Goal: Check status: Check status

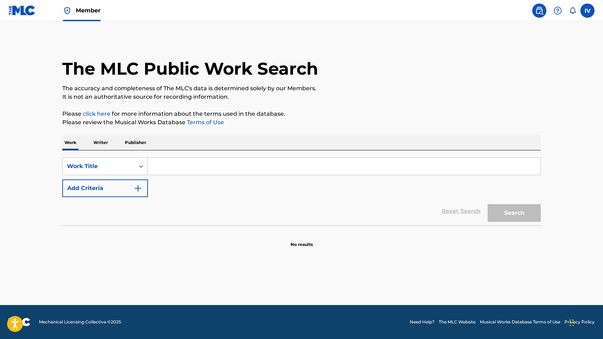
click at [140, 142] on p "Publisher" at bounding box center [135, 142] width 25 height 15
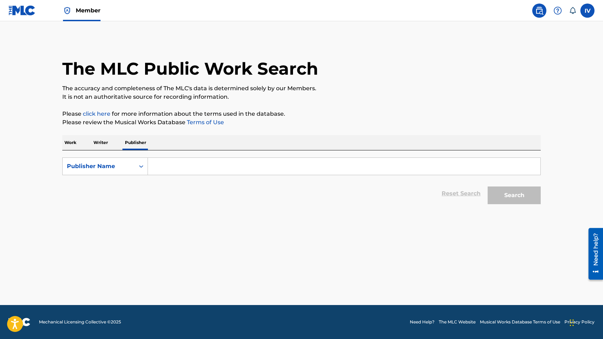
click at [176, 166] on input "Search Form" at bounding box center [344, 166] width 393 height 17
paste input "FELLOWSHIP OF THE UNASHAMED MUSIC"
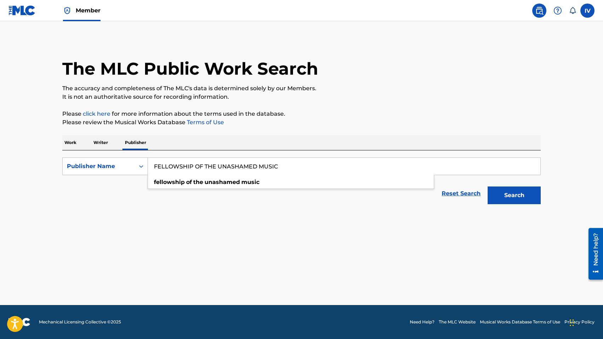
type input "FELLOWSHIP OF THE UNASHAMED MUSIC"
click at [488, 187] on button "Search" at bounding box center [514, 196] width 53 height 18
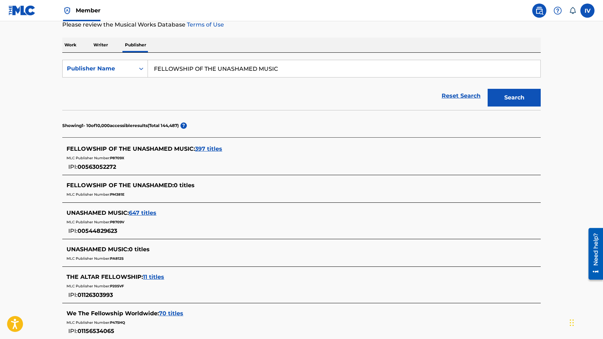
scroll to position [105, 0]
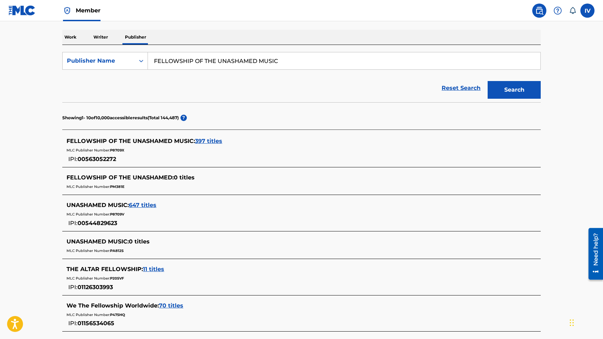
click at [206, 141] on span "397 titles" at bounding box center [208, 141] width 27 height 7
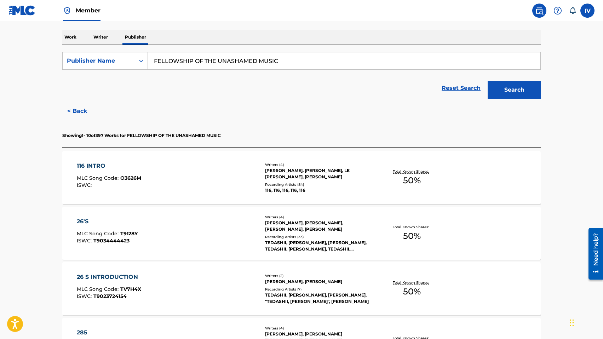
click at [179, 162] on div "116 INTRO MLC Song Code : O3626M ISWC :" at bounding box center [168, 178] width 182 height 32
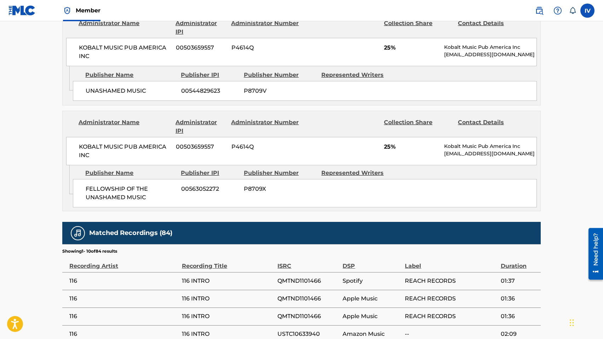
scroll to position [402, 0]
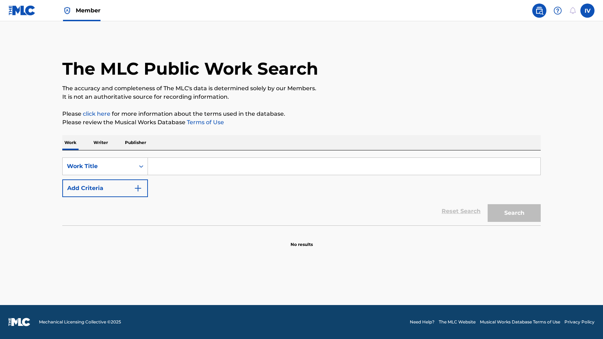
click at [21, 13] on img at bounding box center [21, 10] width 27 height 10
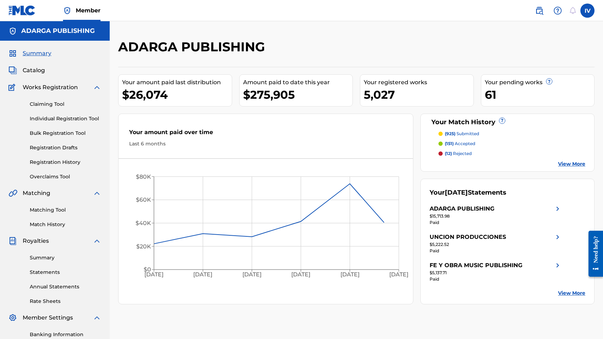
click at [23, 73] on span "Catalog" at bounding box center [34, 70] width 22 height 8
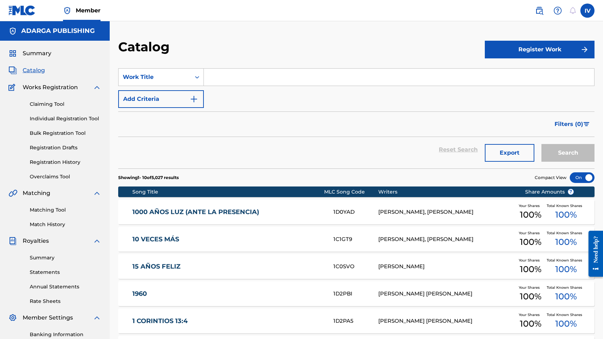
click at [223, 73] on input "Search Form" at bounding box center [399, 77] width 390 height 17
type input "quiero proclamar"
click at [542, 144] on button "Search" at bounding box center [568, 153] width 53 height 18
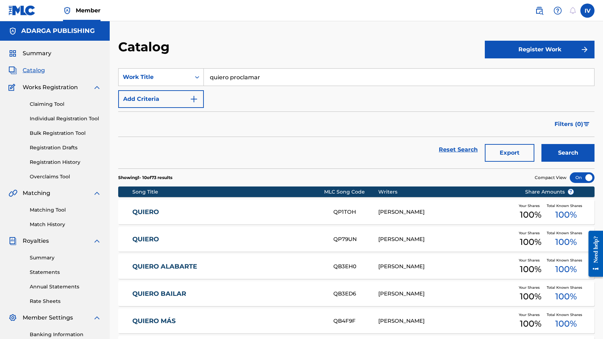
click at [60, 162] on link "Registration History" at bounding box center [65, 162] width 71 height 7
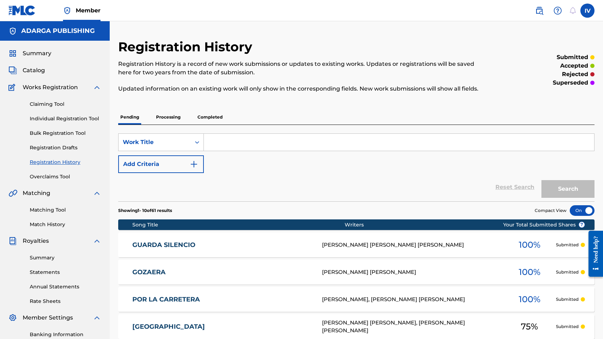
click at [203, 112] on p "Completed" at bounding box center [209, 117] width 29 height 15
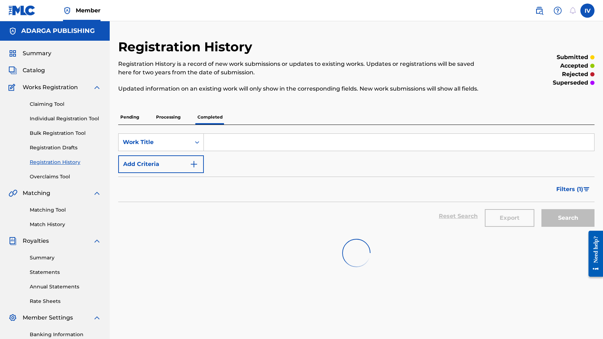
click at [217, 139] on input "Search Form" at bounding box center [399, 142] width 390 height 17
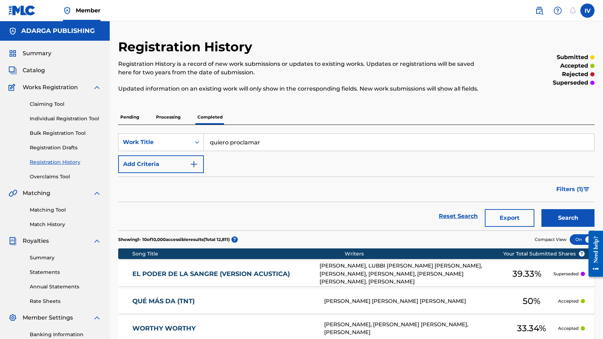
type input "quiero proclamar"
click at [542, 209] on button "Search" at bounding box center [568, 218] width 53 height 18
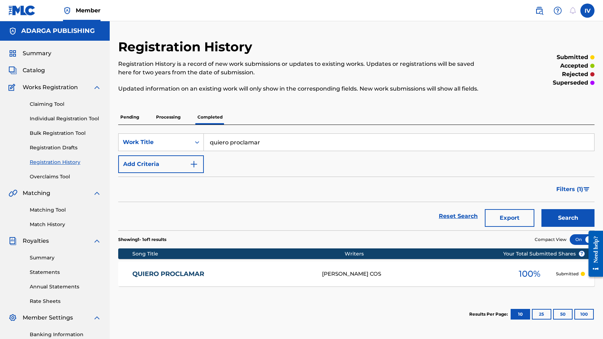
scroll to position [100, 0]
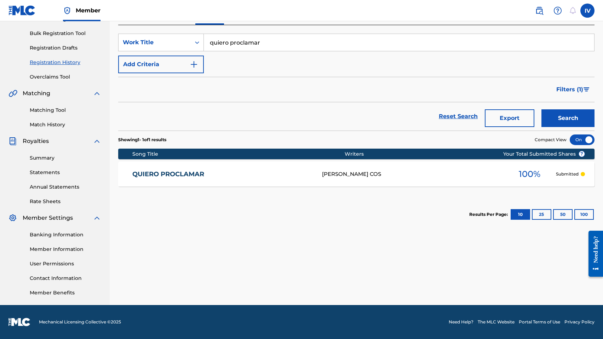
click at [349, 167] on div "QUIERO PROCLAMAR [PERSON_NAME] COS 100 % Submitted" at bounding box center [356, 174] width 476 height 25
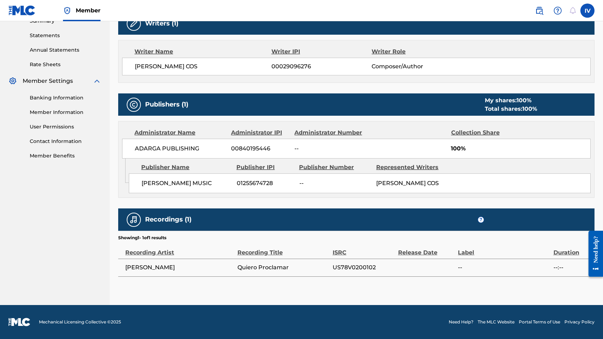
scroll to position [242, 0]
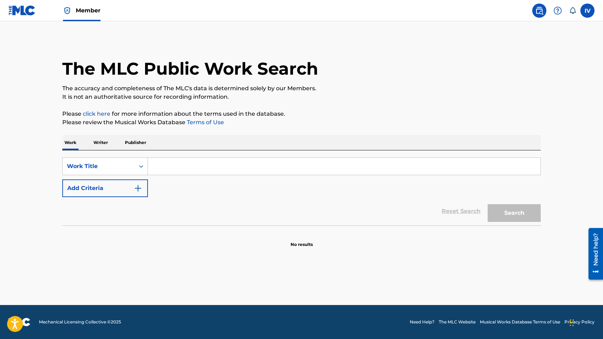
click at [30, 9] on img at bounding box center [21, 10] width 27 height 10
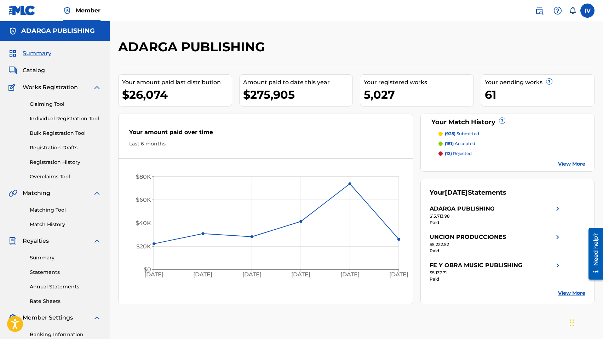
click at [39, 211] on link "Matching Tool" at bounding box center [65, 209] width 71 height 7
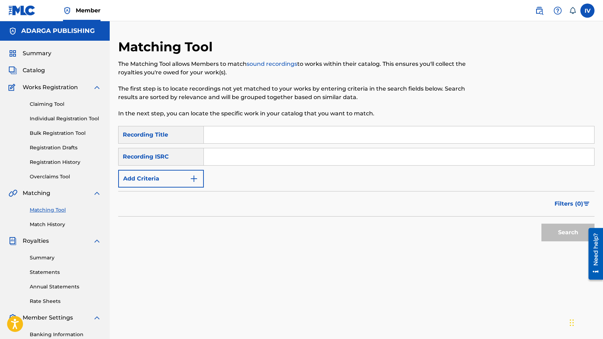
click at [229, 155] on input "Search Form" at bounding box center [399, 156] width 390 height 17
paste input "US78V0200102"
type input "US78V0200102"
click at [542, 224] on button "Search" at bounding box center [568, 233] width 53 height 18
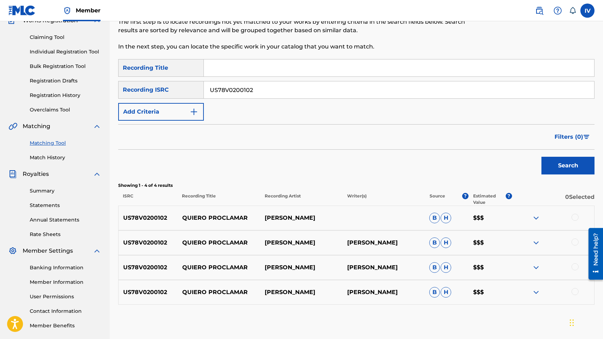
scroll to position [102, 0]
